Goal: Information Seeking & Learning: Learn about a topic

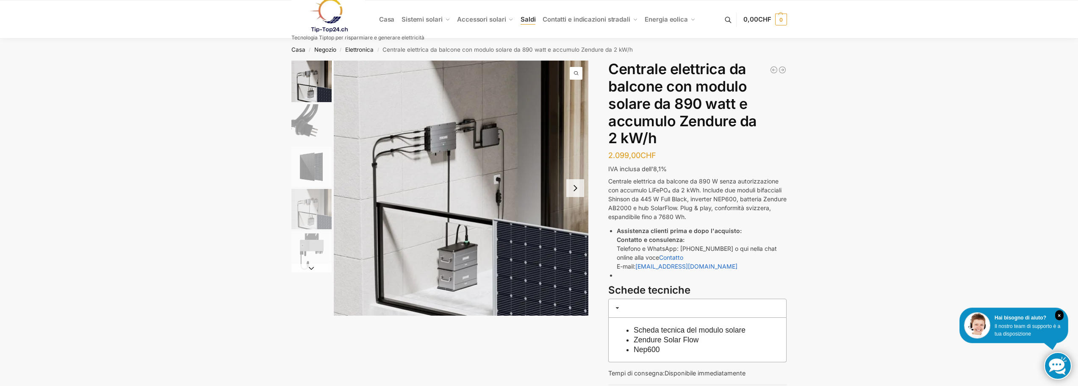
click at [527, 20] on font "Saldi" at bounding box center [528, 19] width 15 height 8
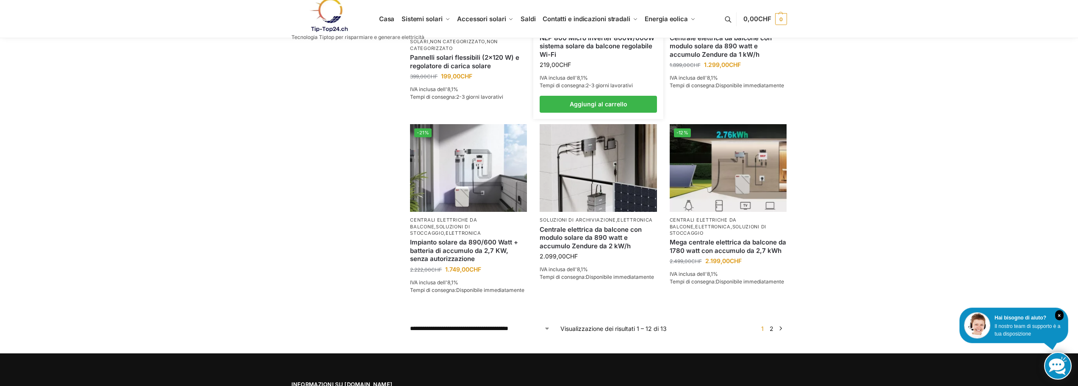
scroll to position [704, 0]
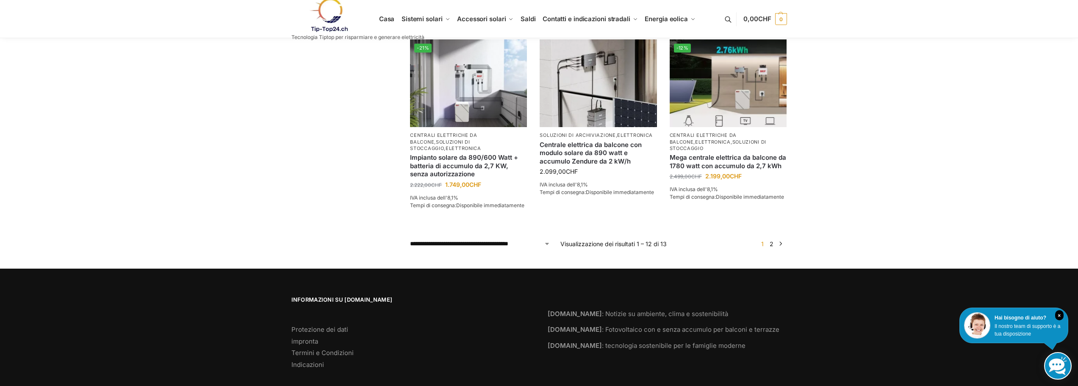
click at [772, 240] on font "2" at bounding box center [772, 243] width 4 height 7
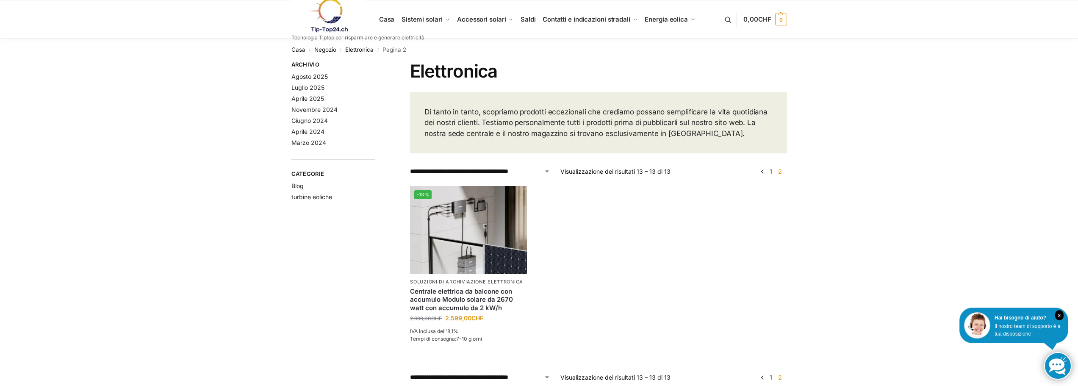
click at [770, 170] on font "1" at bounding box center [771, 171] width 3 height 7
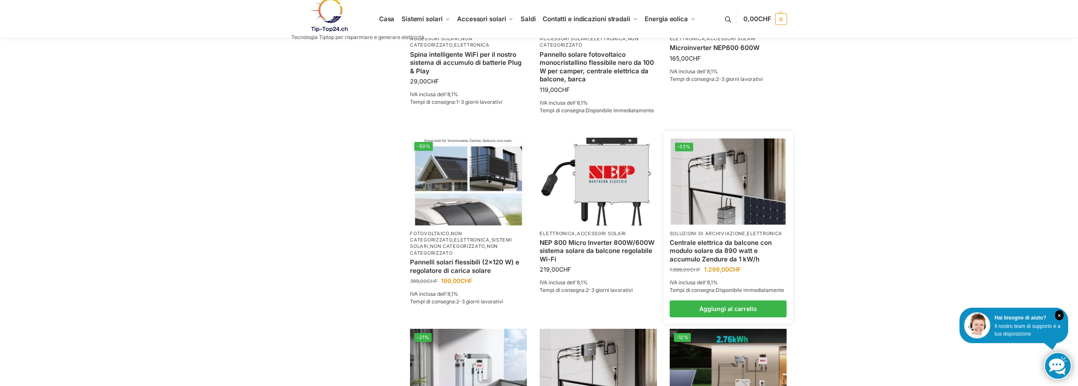
scroll to position [424, 0]
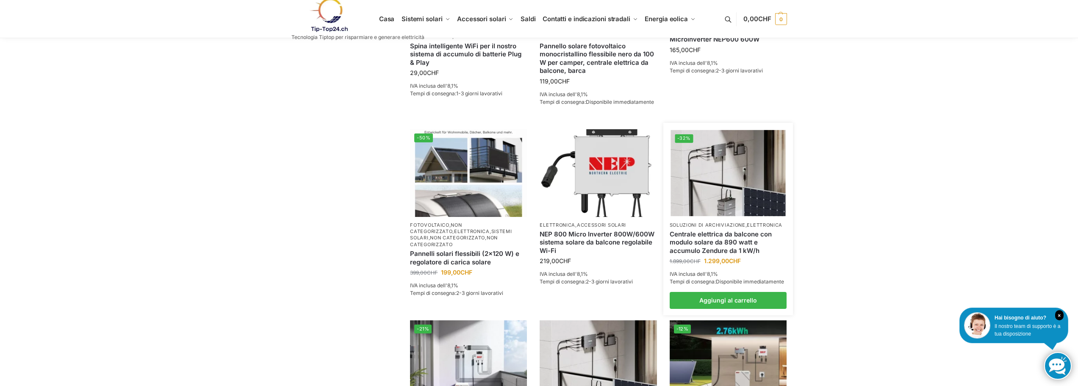
click at [733, 185] on img at bounding box center [727, 173] width 115 height 86
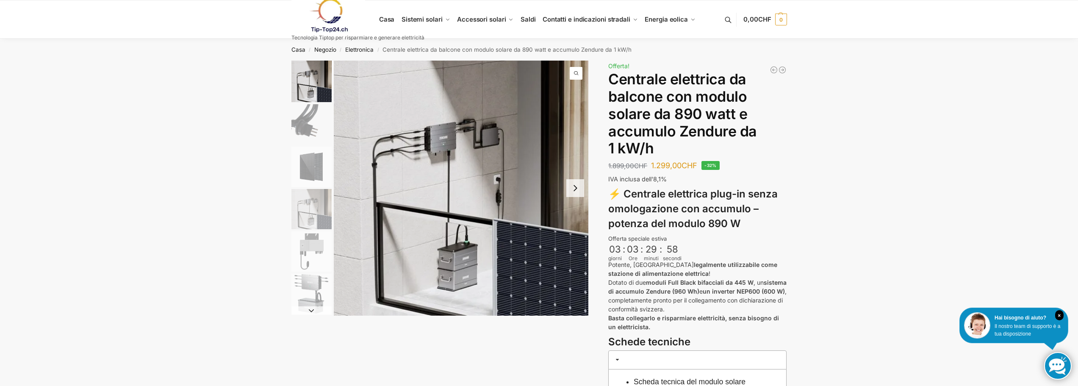
click at [460, 168] on img "1 / 6" at bounding box center [461, 188] width 255 height 255
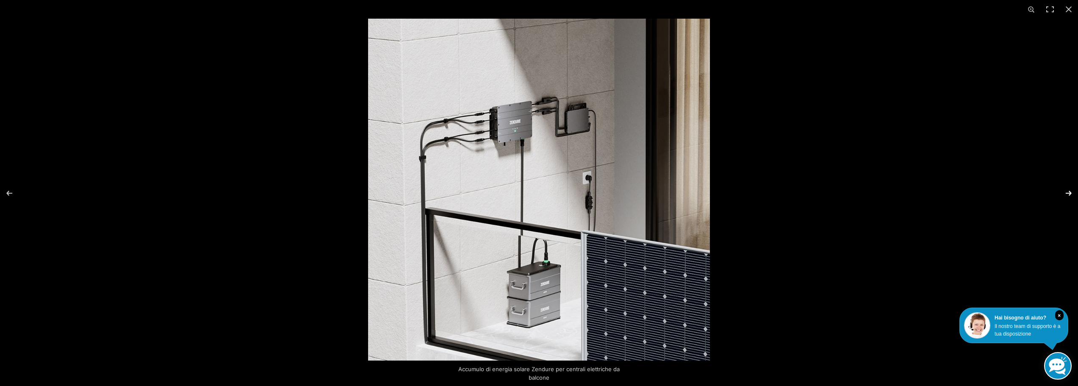
click at [1068, 194] on button "Avanti (freccia a destra)" at bounding box center [1063, 193] width 30 height 42
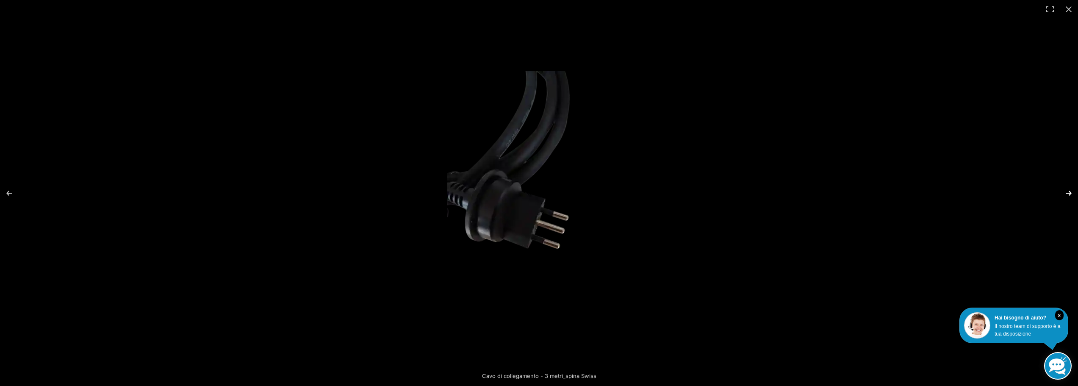
click at [1068, 194] on button "Avanti (freccia a destra)" at bounding box center [1063, 193] width 30 height 42
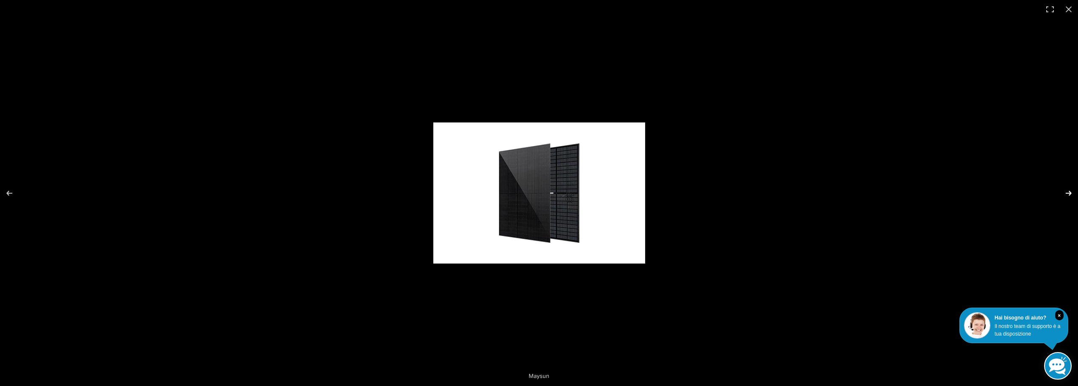
click at [1068, 194] on button "Avanti (freccia a destra)" at bounding box center [1063, 193] width 30 height 42
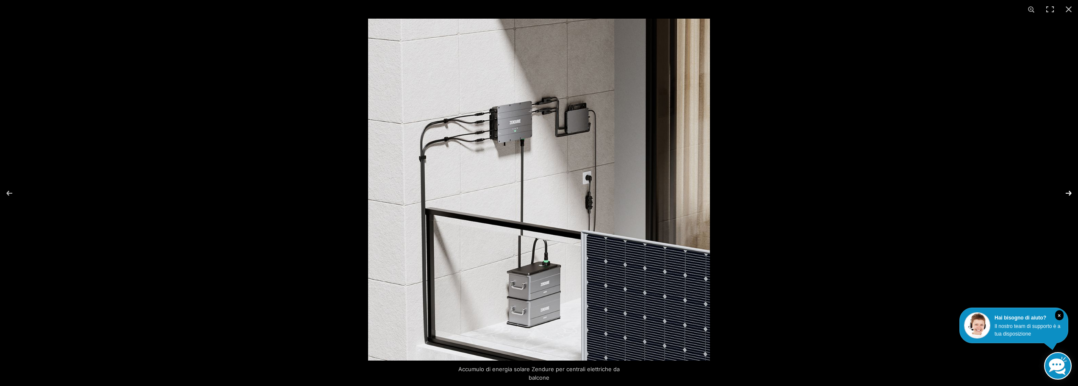
click at [1068, 194] on button "Avanti (freccia a destra)" at bounding box center [1063, 193] width 30 height 42
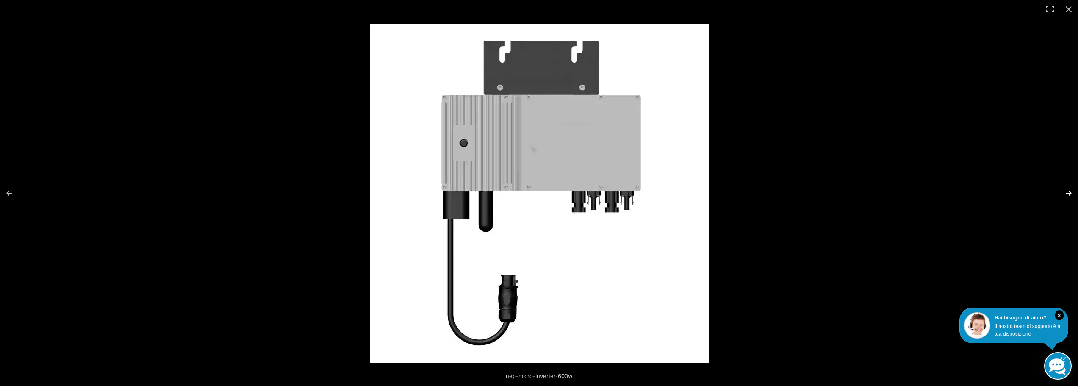
click at [1068, 194] on button "Avanti (freccia a destra)" at bounding box center [1063, 193] width 30 height 42
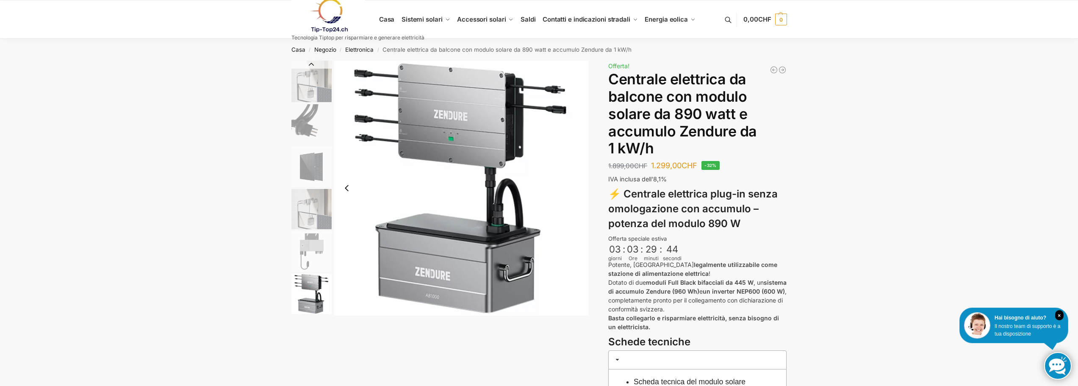
click at [468, 136] on img "6 / 6" at bounding box center [461, 188] width 255 height 255
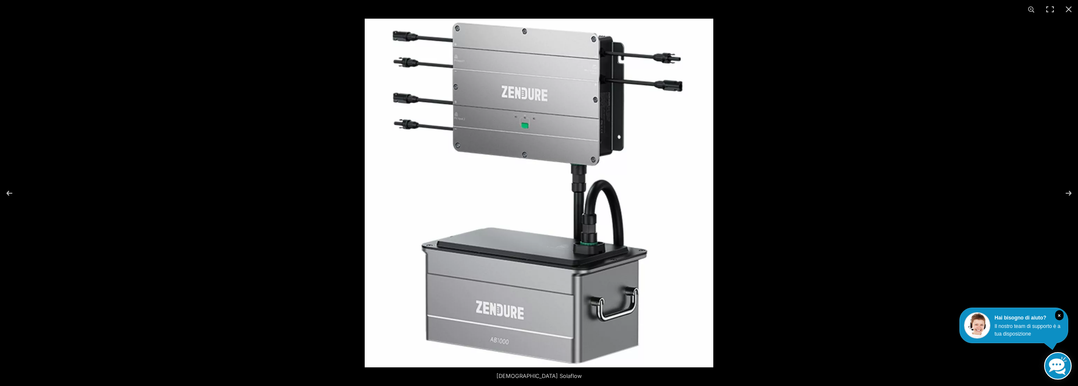
click at [487, 149] on img at bounding box center [539, 193] width 349 height 349
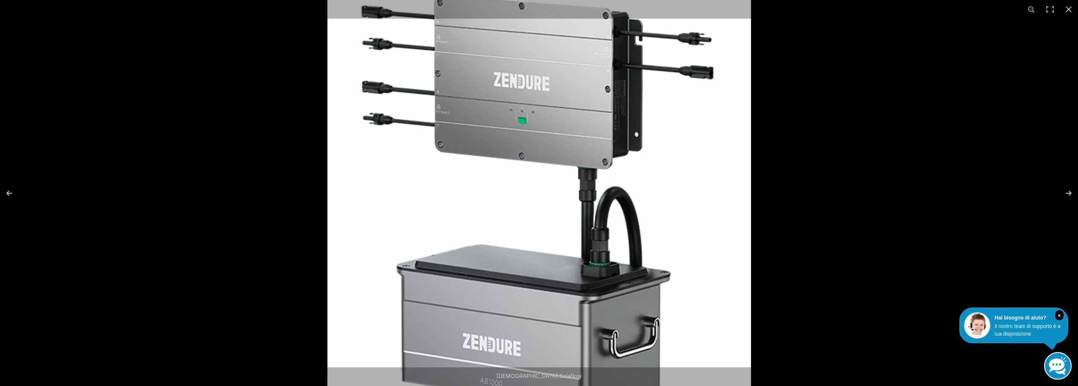
click at [489, 147] on img at bounding box center [539, 203] width 424 height 424
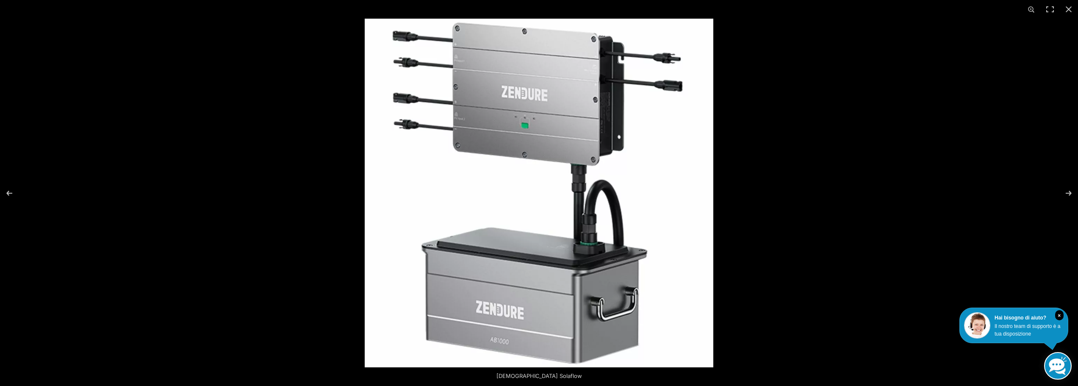
click at [490, 146] on img at bounding box center [539, 193] width 349 height 349
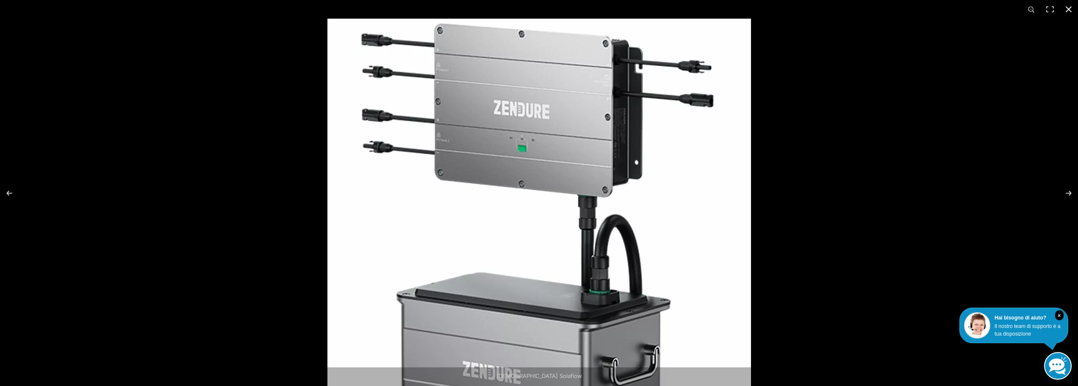
click at [1072, 11] on button "Chiudi (Esc)" at bounding box center [1068, 9] width 19 height 19
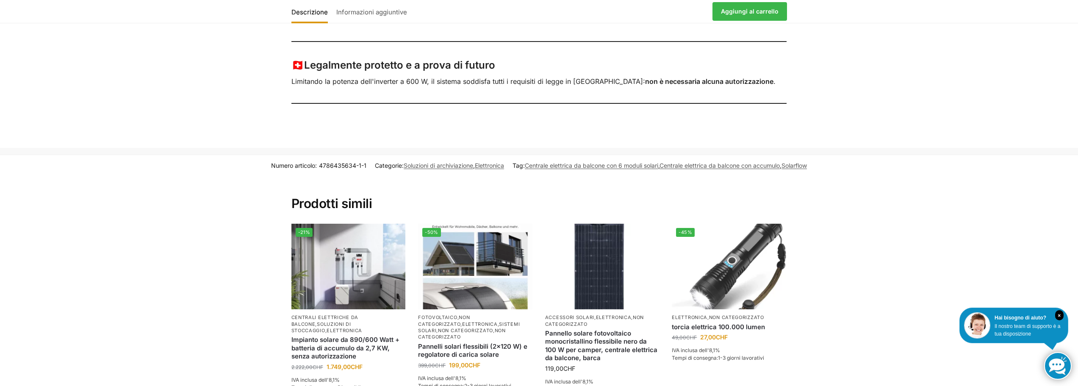
scroll to position [974, 0]
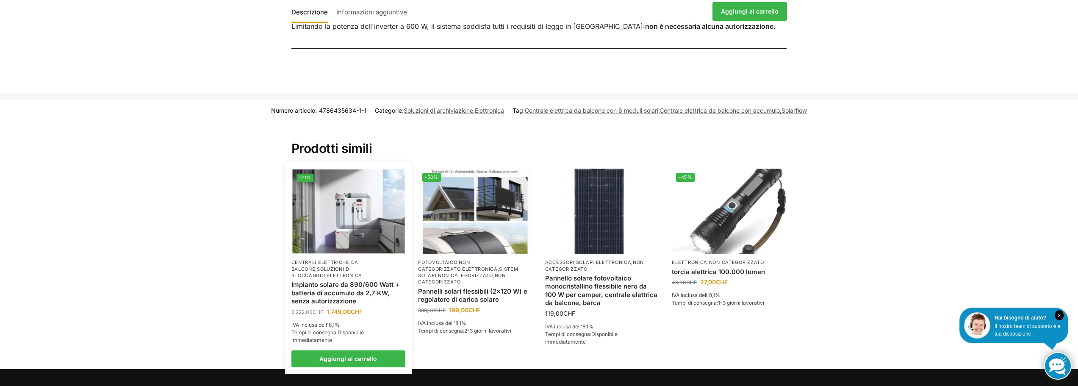
click at [352, 213] on img at bounding box center [348, 211] width 112 height 84
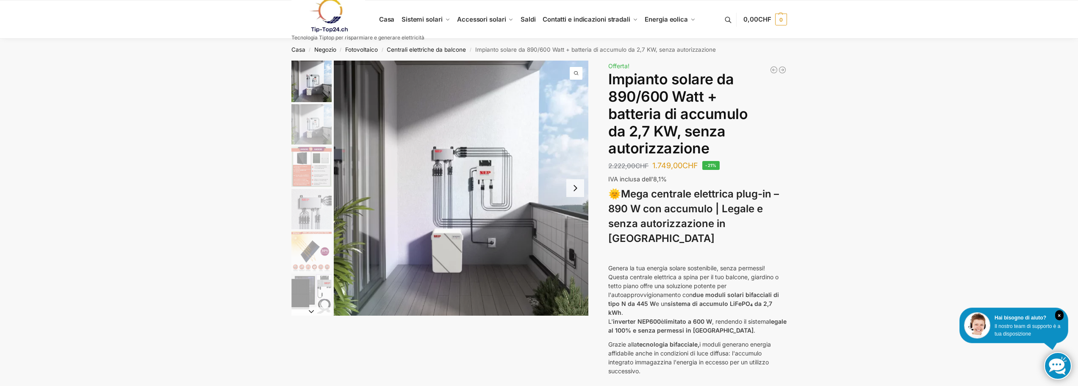
click at [575, 191] on button "Diapositiva successiva" at bounding box center [575, 188] width 18 height 18
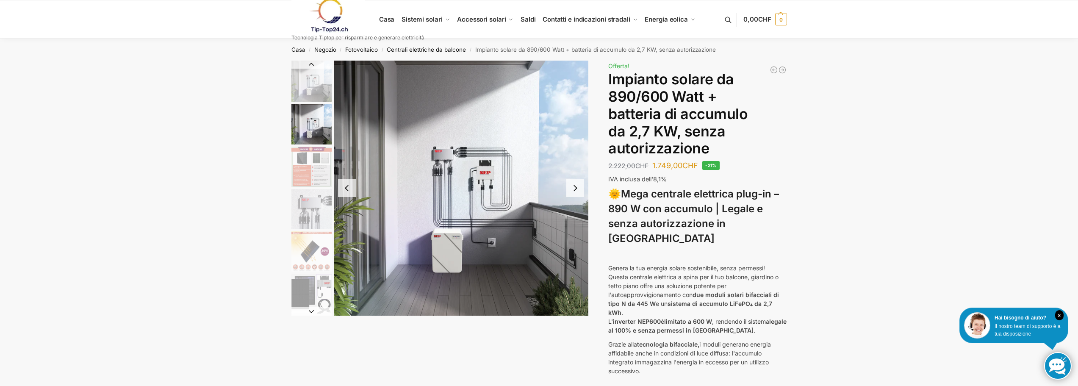
click at [575, 191] on button "Diapositiva successiva" at bounding box center [575, 188] width 18 height 18
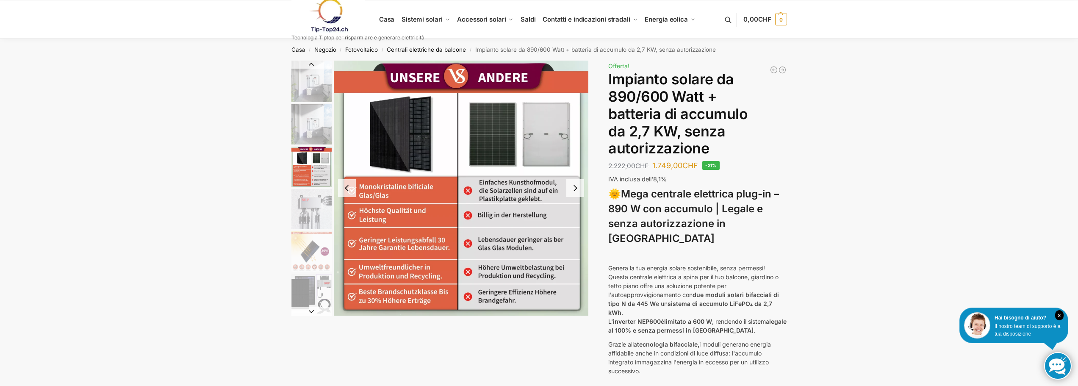
click at [575, 193] on button "Diapositiva successiva" at bounding box center [575, 188] width 18 height 18
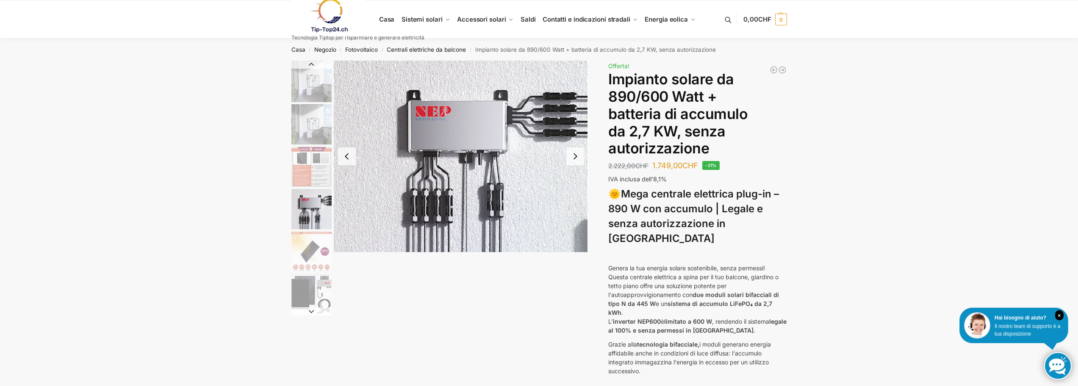
click at [575, 193] on img "4 / 12" at bounding box center [461, 156] width 255 height 191
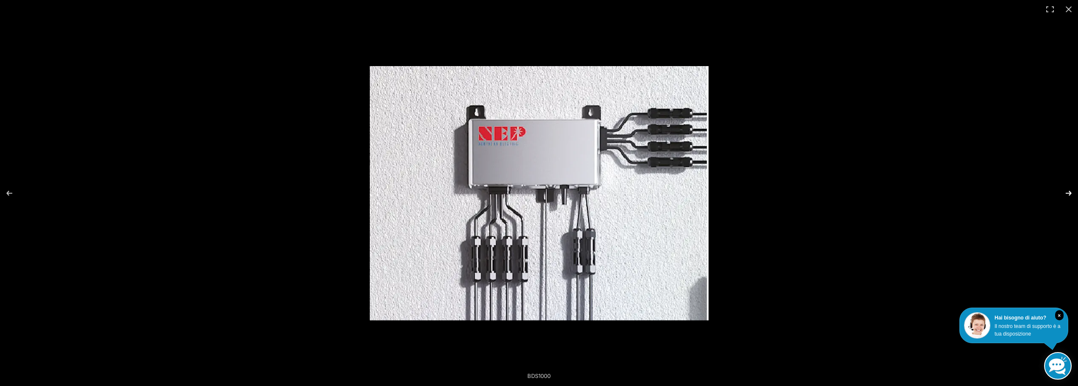
click at [1071, 192] on button "Avanti (freccia a destra)" at bounding box center [1063, 193] width 30 height 42
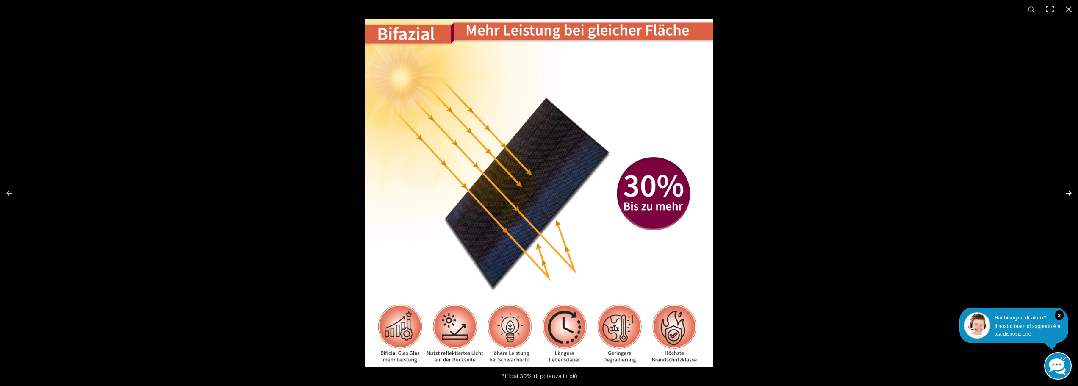
click at [1068, 194] on button "Avanti (freccia a destra)" at bounding box center [1063, 193] width 30 height 42
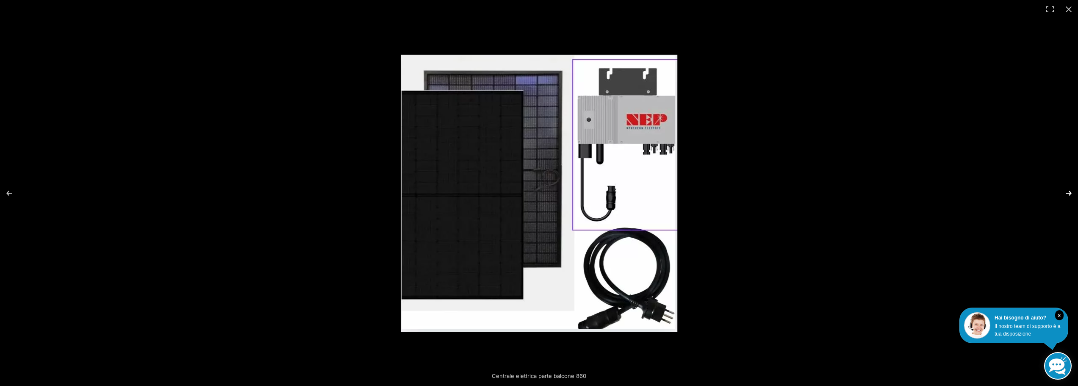
click at [1067, 194] on button "Avanti (freccia a destra)" at bounding box center [1063, 193] width 30 height 42
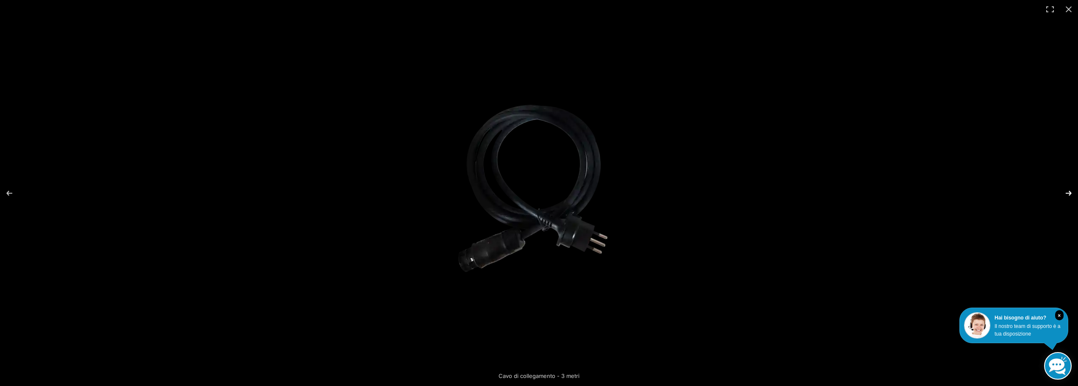
click at [1067, 194] on button "Avanti (freccia a destra)" at bounding box center [1063, 193] width 30 height 42
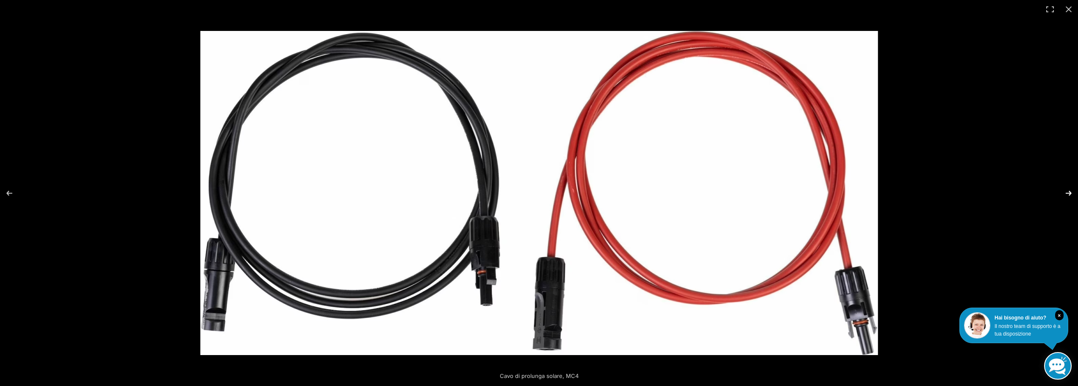
click at [1067, 195] on button "Avanti (freccia a destra)" at bounding box center [1063, 193] width 30 height 42
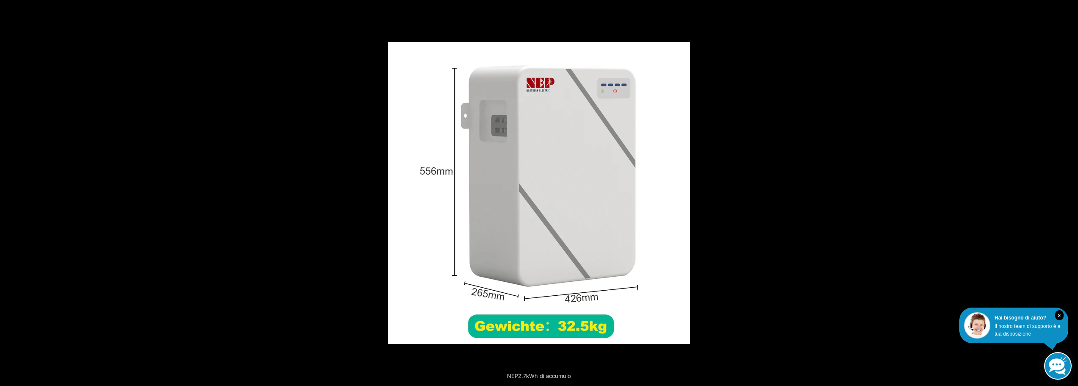
click at [1067, 195] on button "Avanti (freccia a destra)" at bounding box center [1063, 193] width 30 height 42
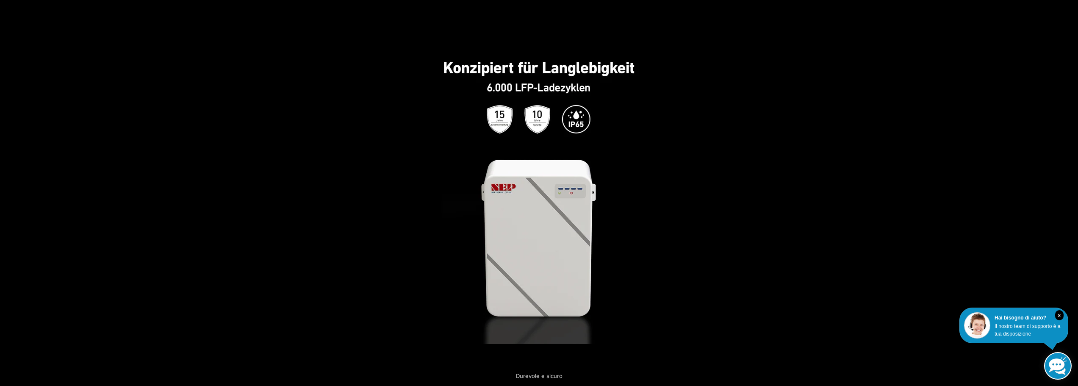
click at [1067, 195] on button "Avanti (freccia a destra)" at bounding box center [1063, 193] width 30 height 42
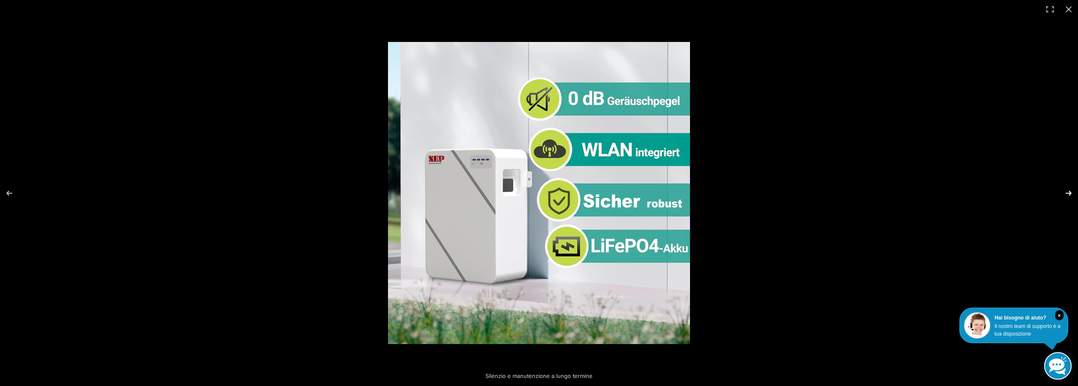
click at [1068, 193] on button "Avanti (freccia a destra)" at bounding box center [1063, 193] width 30 height 42
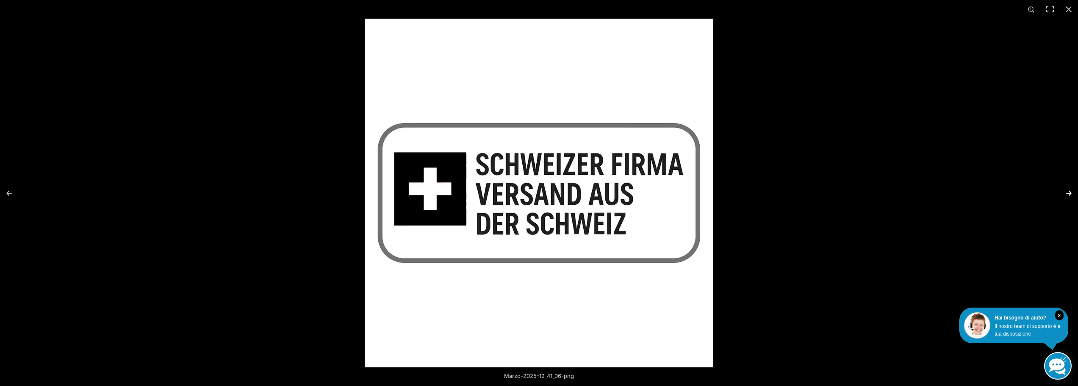
click at [1068, 193] on button "Avanti (freccia a destra)" at bounding box center [1063, 193] width 30 height 42
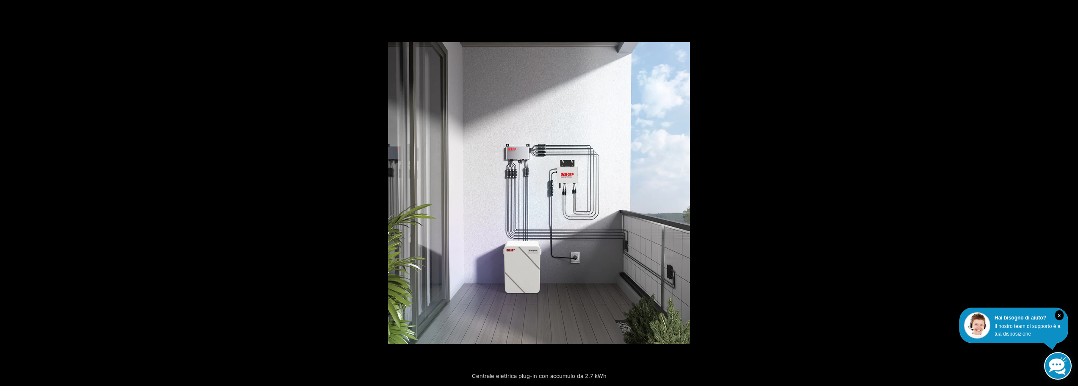
click at [1068, 193] on button "Avanti (freccia a destra)" at bounding box center [1063, 193] width 30 height 42
click at [1066, 194] on button "Avanti (freccia a destra)" at bounding box center [1063, 193] width 30 height 42
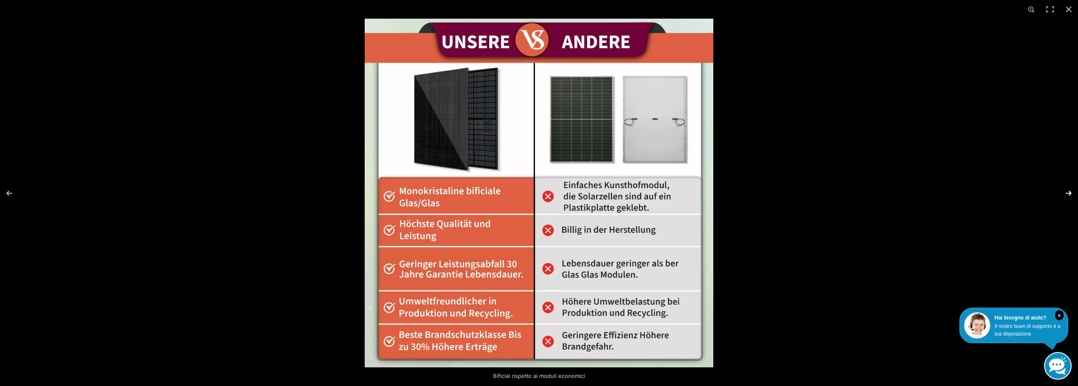
click at [1066, 194] on button "Avanti (freccia a destra)" at bounding box center [1063, 193] width 30 height 42
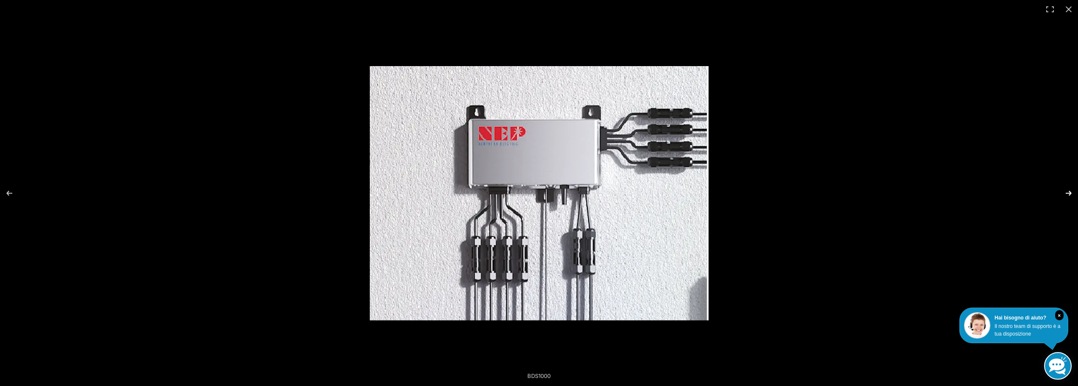
click at [1066, 194] on button "Avanti (freccia a destra)" at bounding box center [1063, 193] width 30 height 42
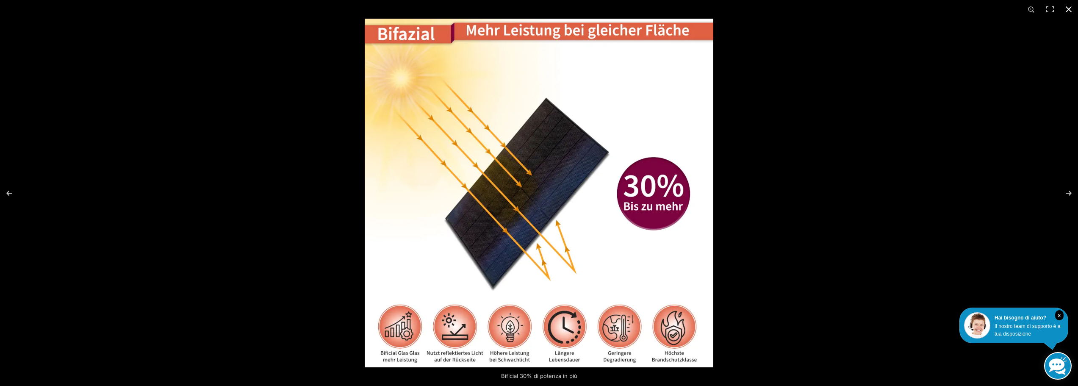
click at [1073, 11] on button "Chiudi (Esc)" at bounding box center [1068, 9] width 19 height 19
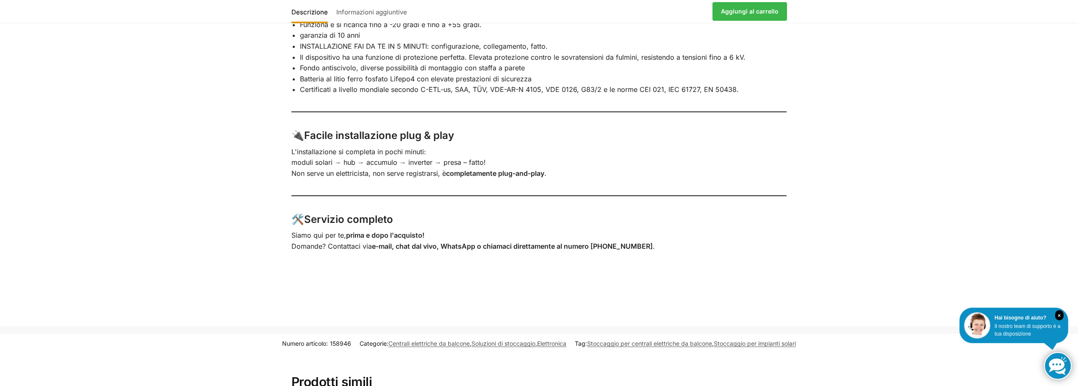
scroll to position [1736, 0]
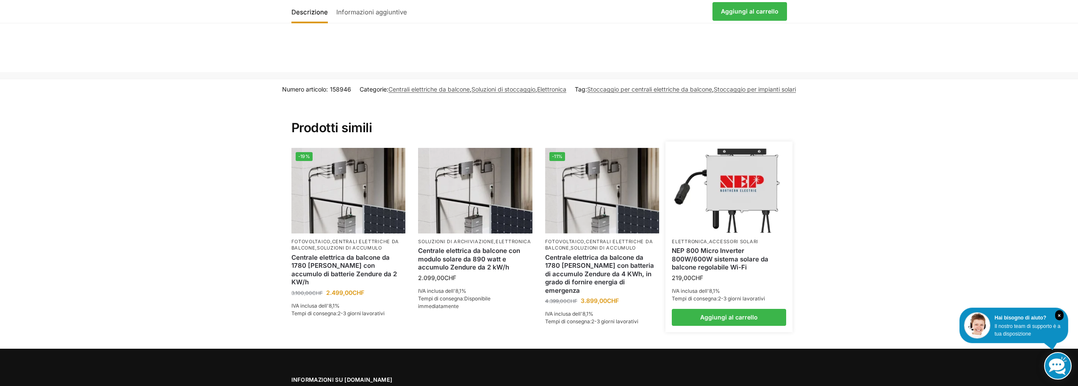
click at [717, 246] on font "NEP 800 Micro Inverter 800W/600W sistema solare da balcone regolabile Wi-Fi" at bounding box center [720, 258] width 97 height 25
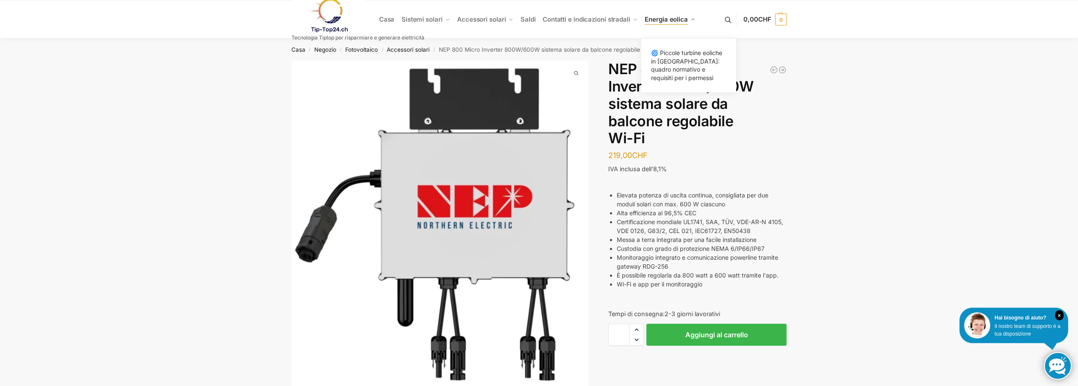
click at [659, 24] on link "Energia eolica" at bounding box center [670, 19] width 58 height 38
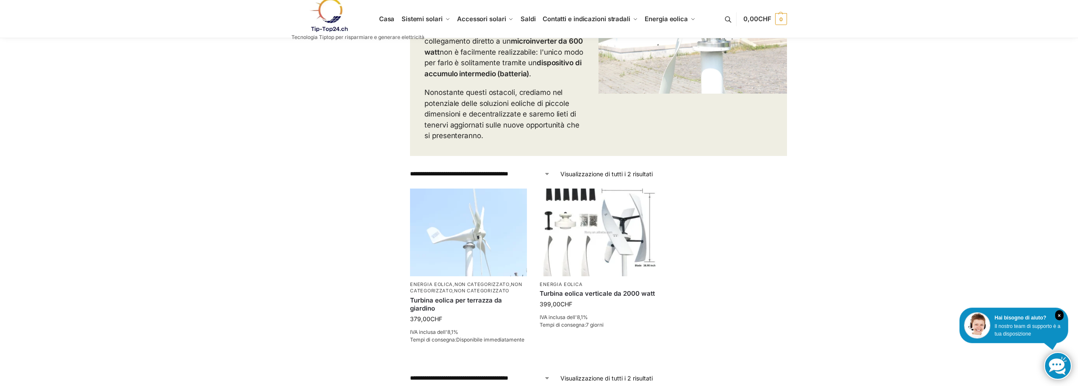
scroll to position [254, 0]
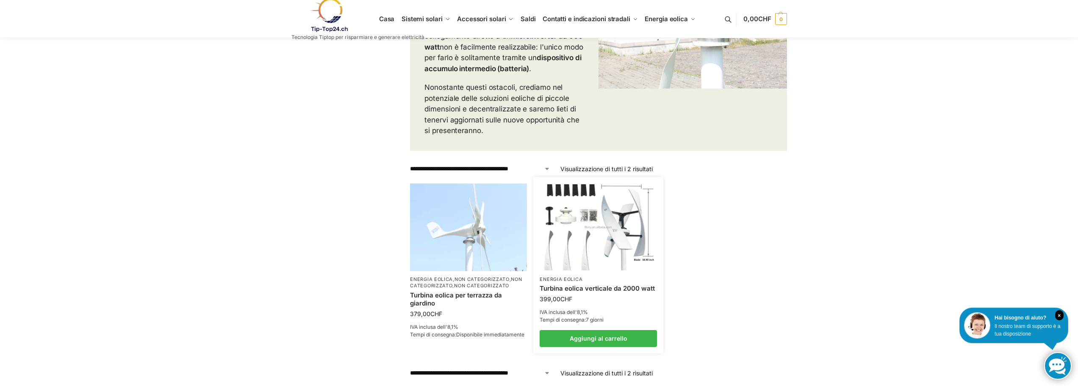
click at [613, 243] on img at bounding box center [598, 227] width 115 height 86
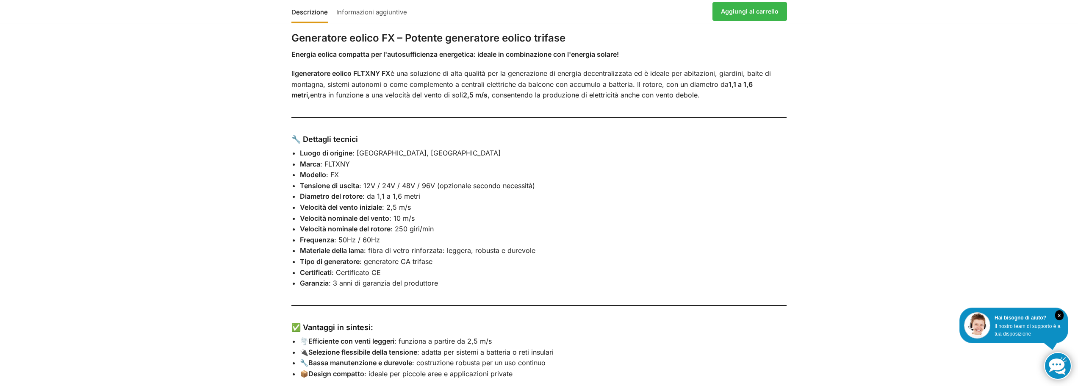
scroll to position [466, 0]
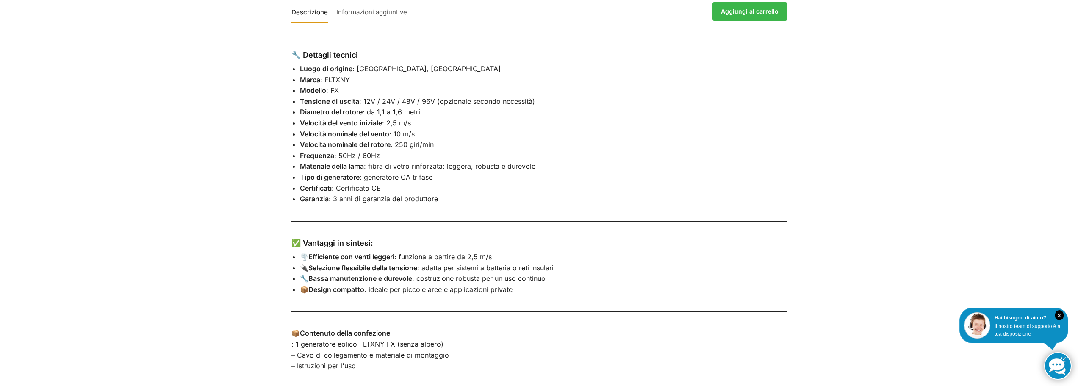
drag, startPoint x: 501, startPoint y: 255, endPoint x: 466, endPoint y: 255, distance: 34.7
click at [466, 255] on li "🌪️ Efficiente con venti leggeri : funziona a partire da 2,5 m/s" at bounding box center [543, 257] width 487 height 11
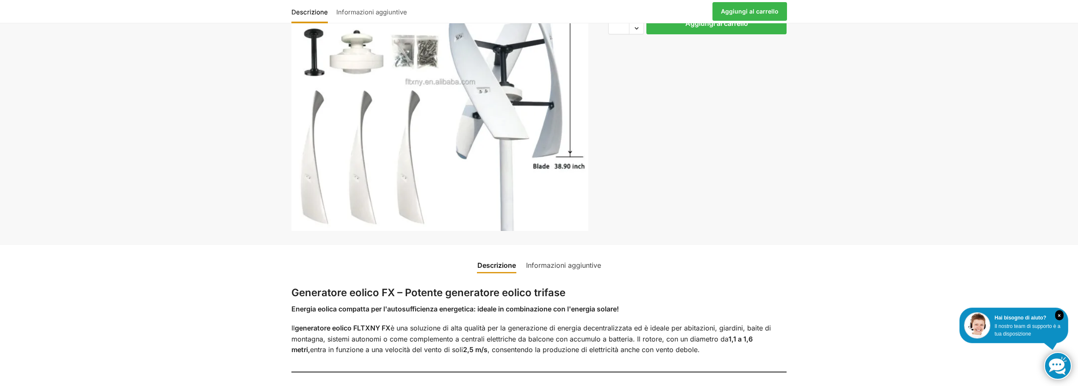
scroll to position [0, 0]
